Goal: Navigation & Orientation: Find specific page/section

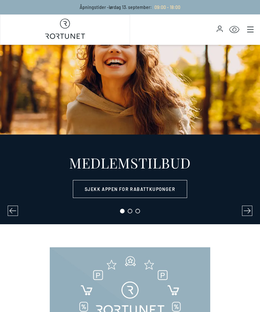
select select "NO"
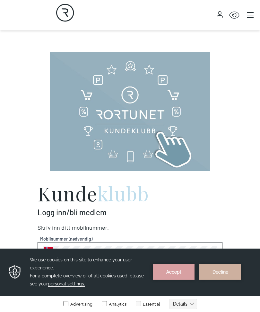
scroll to position [216, 0]
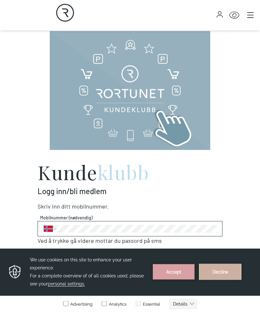
click at [220, 276] on button "Decline" at bounding box center [220, 271] width 42 height 15
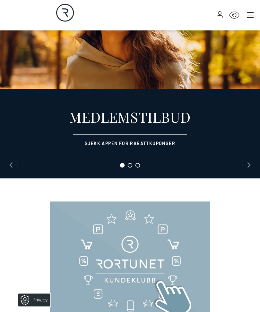
scroll to position [0, 0]
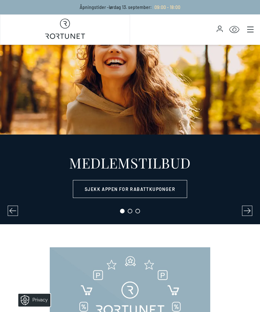
click at [249, 26] on icon "Main menu" at bounding box center [250, 29] width 6 height 6
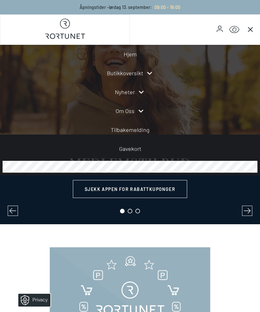
click at [148, 72] on icon at bounding box center [150, 74] width 8 height 8
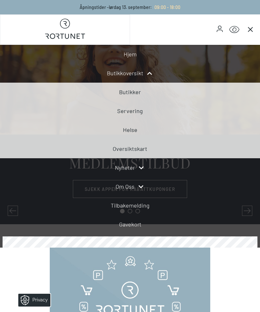
click at [135, 133] on link "Helse" at bounding box center [130, 129] width 14 height 7
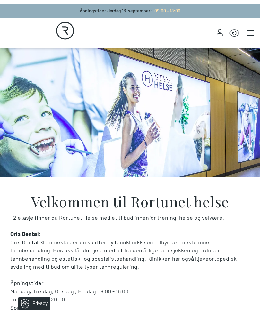
select select "NO"
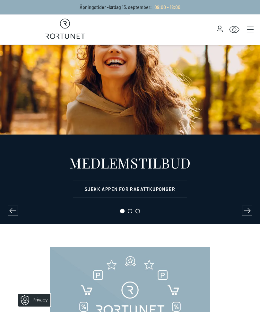
click at [248, 30] on icon "Main menu" at bounding box center [250, 30] width 6 height 0
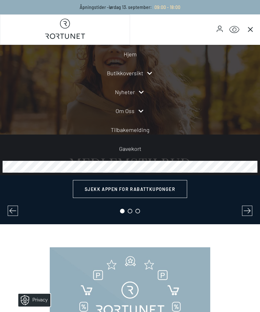
click at [136, 73] on link "Butikkoversikt" at bounding box center [125, 73] width 36 height 9
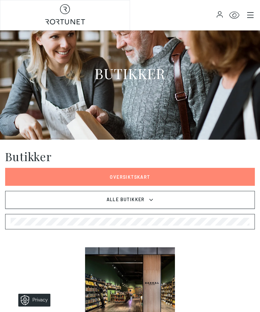
scroll to position [79, 0]
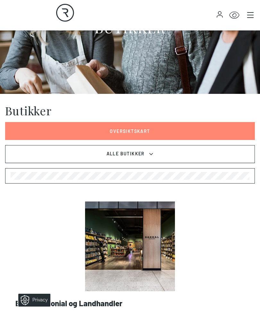
click at [147, 132] on link "Oversiktskart" at bounding box center [130, 131] width 250 height 18
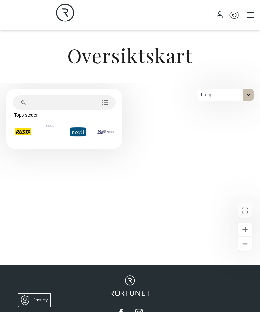
scroll to position [86, 0]
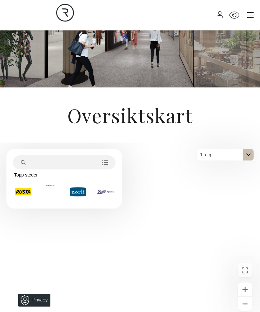
click at [245, 136] on section "Oversiktskart" at bounding box center [130, 115] width 260 height 55
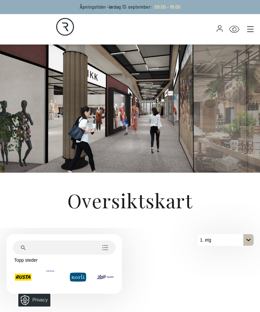
scroll to position [0, 0]
